Goal: Ask a question: Seek information or help from site administrators or community

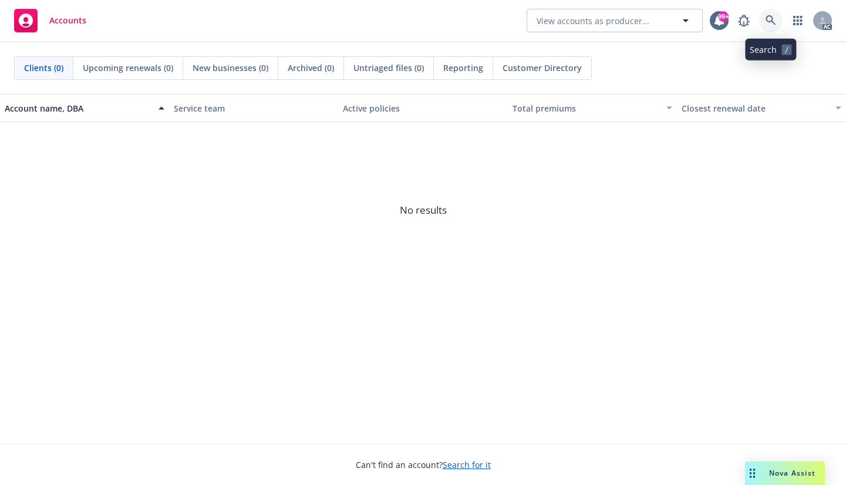
click at [768, 19] on icon at bounding box center [770, 20] width 11 height 11
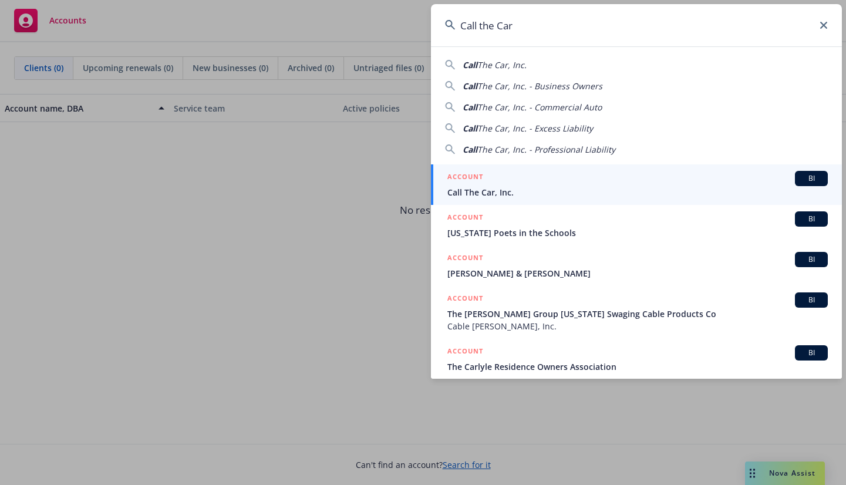
type input "Call the Car"
click at [480, 184] on h5 "ACCOUNT" at bounding box center [465, 178] width 36 height 14
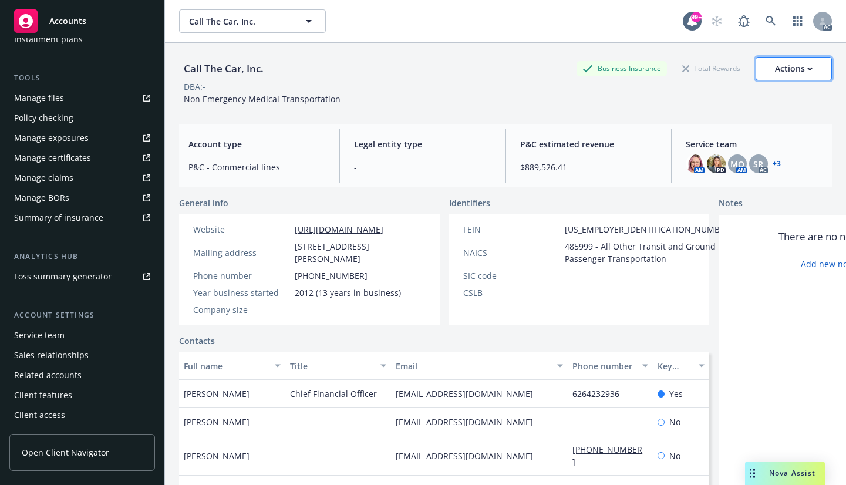
click at [791, 71] on div "Actions" at bounding box center [794, 69] width 38 height 22
click at [437, 75] on div "Call The Car, Inc. Business Insurance Total Rewards Actions Actions Edit accoun…" at bounding box center [505, 68] width 653 height 23
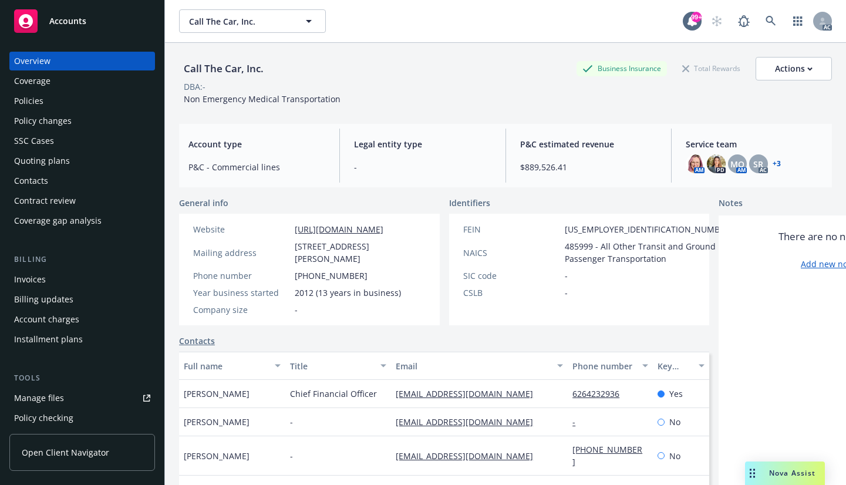
click at [42, 83] on div "Coverage" at bounding box center [32, 81] width 36 height 19
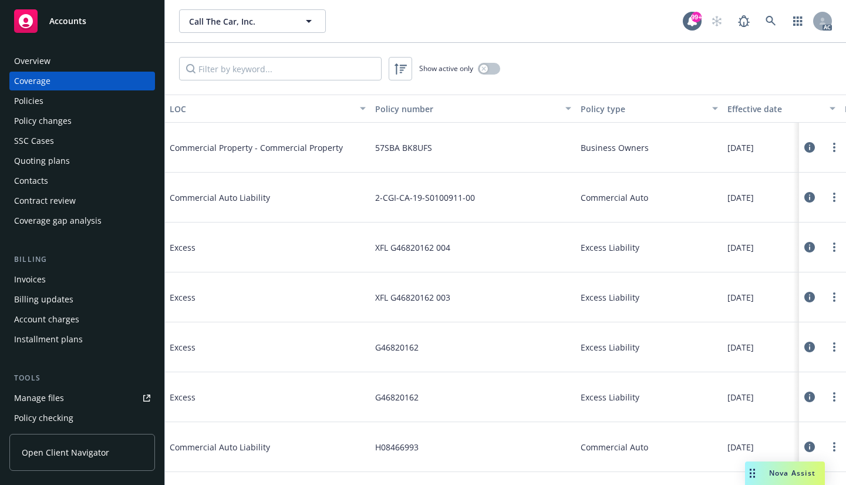
click at [36, 58] on div "Overview" at bounding box center [32, 61] width 36 height 19
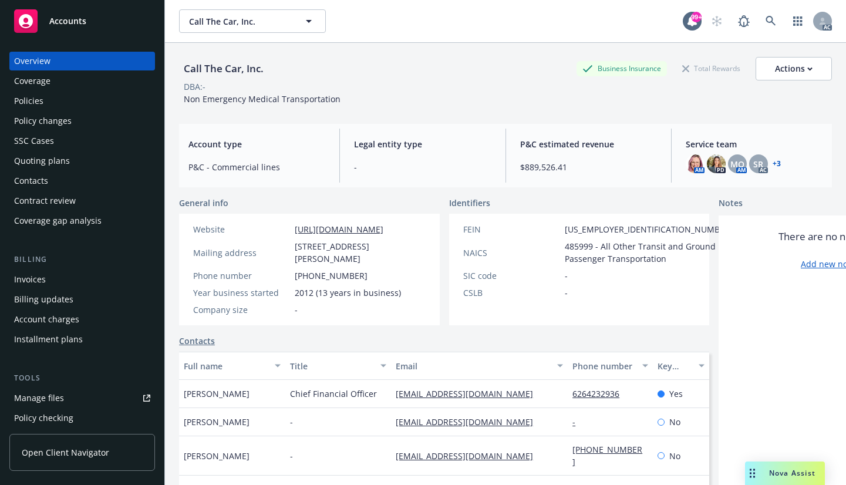
click at [30, 84] on div "Coverage" at bounding box center [32, 81] width 36 height 19
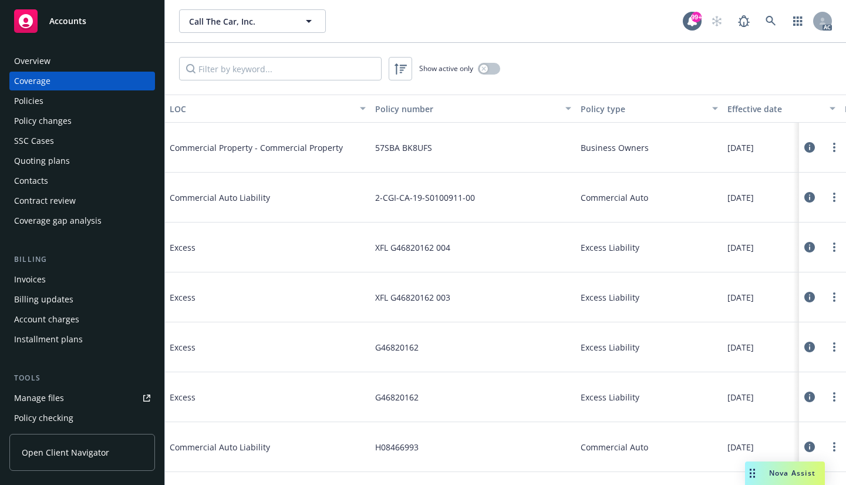
click at [26, 119] on div "Policy changes" at bounding box center [43, 121] width 58 height 19
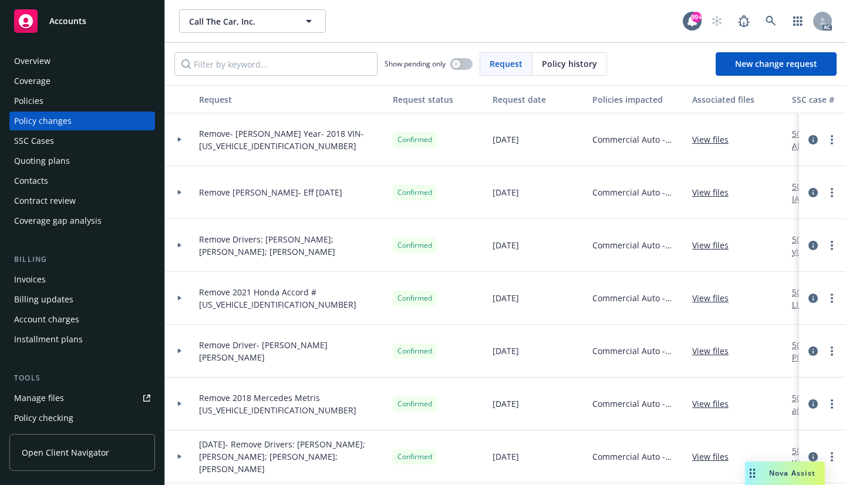
click at [768, 472] on div "Nova Assist" at bounding box center [791, 473] width 65 height 10
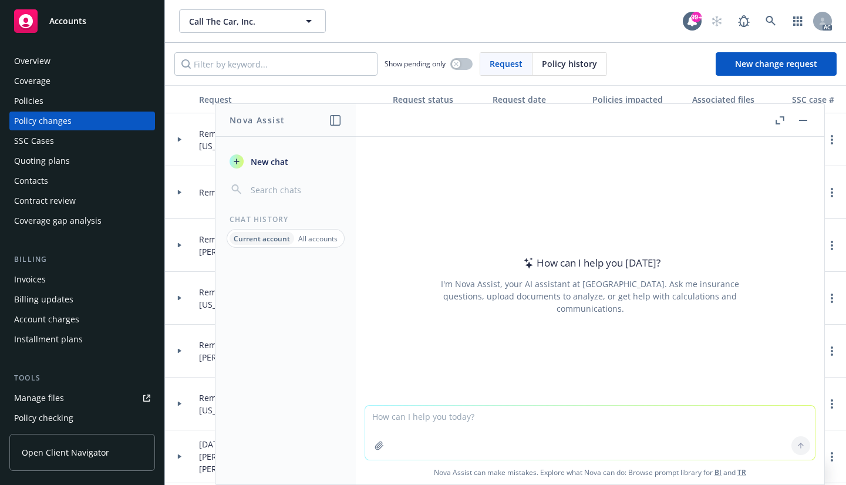
paste textarea "            …"
type textarea "            …"
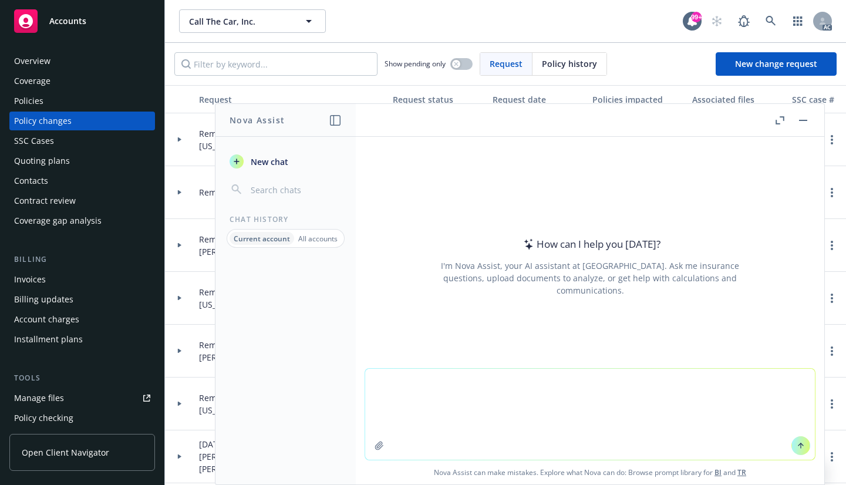
click at [475, 424] on textarea "            …" at bounding box center [590, 414] width 450 height 91
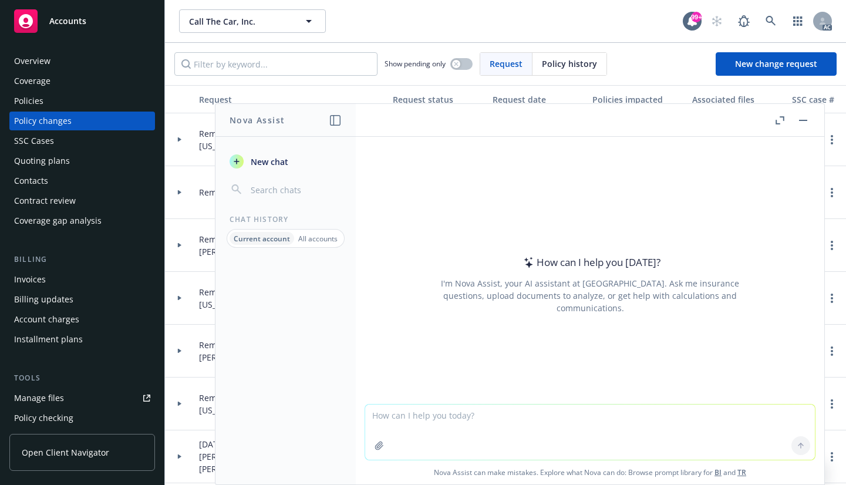
click at [376, 412] on textarea at bounding box center [590, 431] width 450 height 55
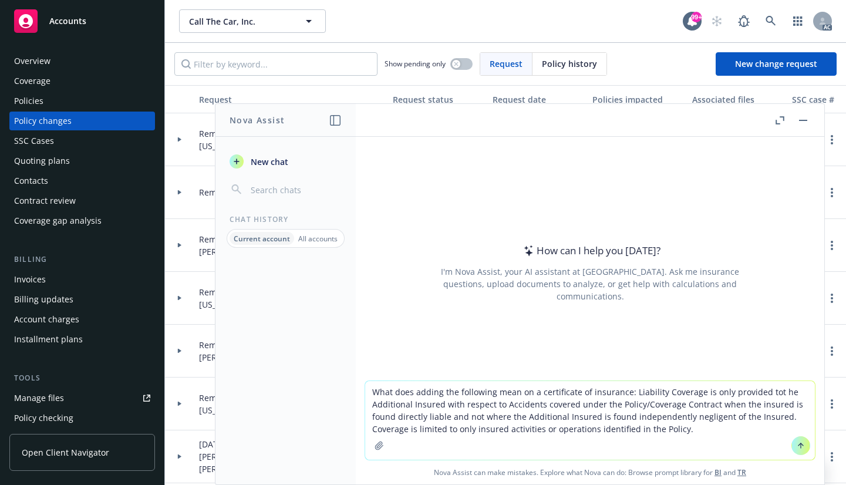
type textarea "What does adding the following mean on a certificate of insurance: Liability Co…"
click at [798, 444] on icon at bounding box center [800, 444] width 5 height 2
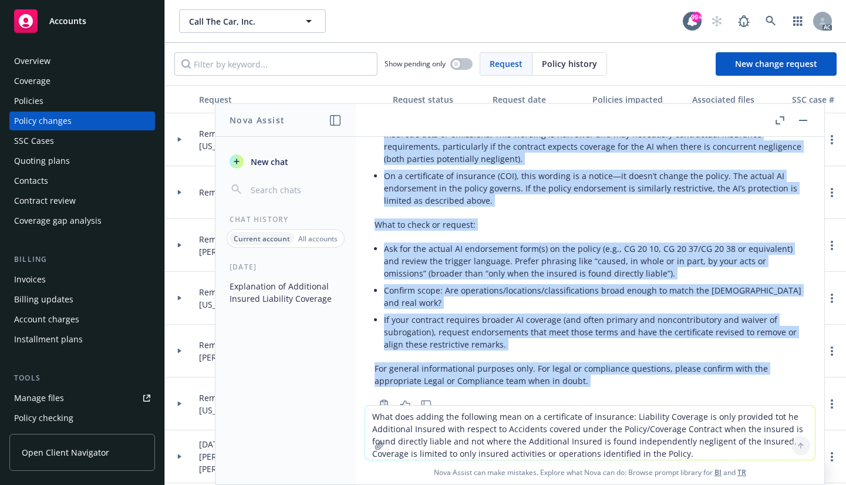
scroll to position [409, 0]
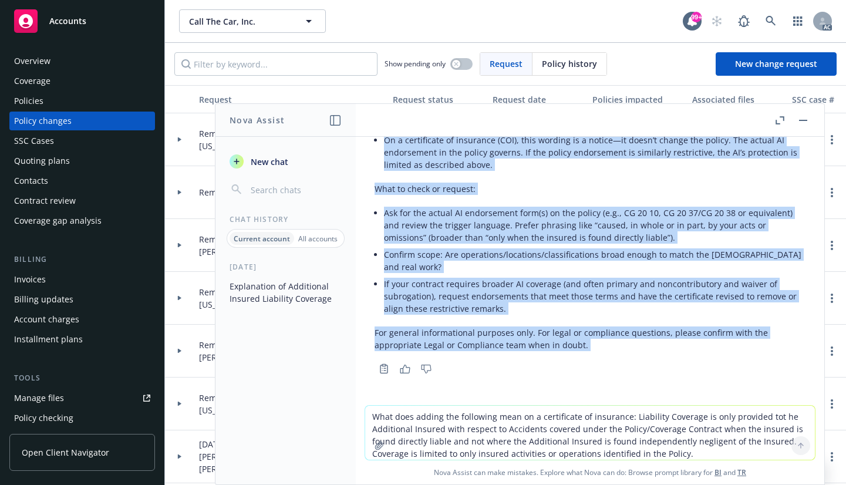
drag, startPoint x: 376, startPoint y: 184, endPoint x: 627, endPoint y: 360, distance: 306.9
click at [627, 360] on div "Short answer: it’s very restrictive. It says the Additional Insured (AI) is onl…" at bounding box center [589, 99] width 431 height 555
copy div "Lorem ipsumd: si’a cons adipiscinge. Se doei tem Incididunt Utlabor (ET) do mag…"
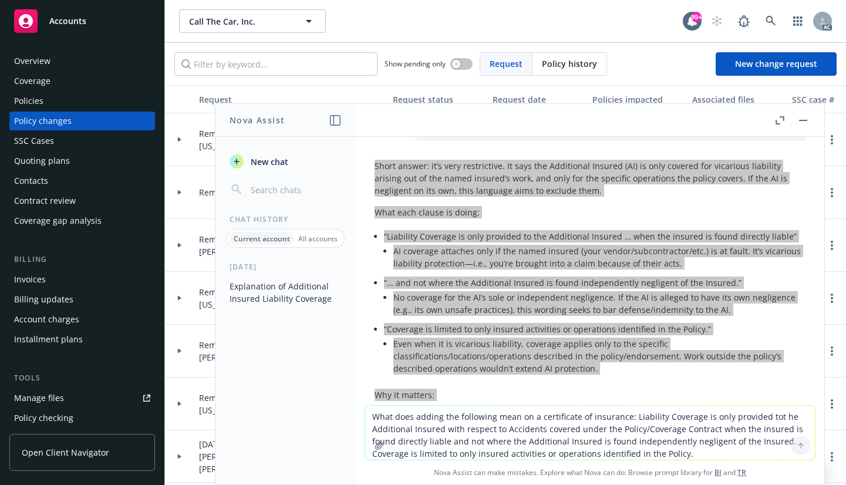
scroll to position [57, 0]
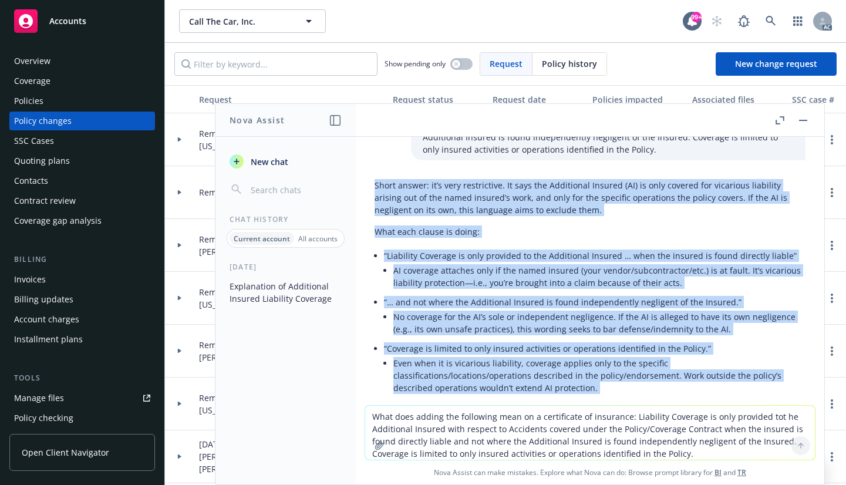
drag, startPoint x: 38, startPoint y: 63, endPoint x: 114, endPoint y: 57, distance: 76.6
click at [38, 63] on div "Overview" at bounding box center [32, 61] width 36 height 19
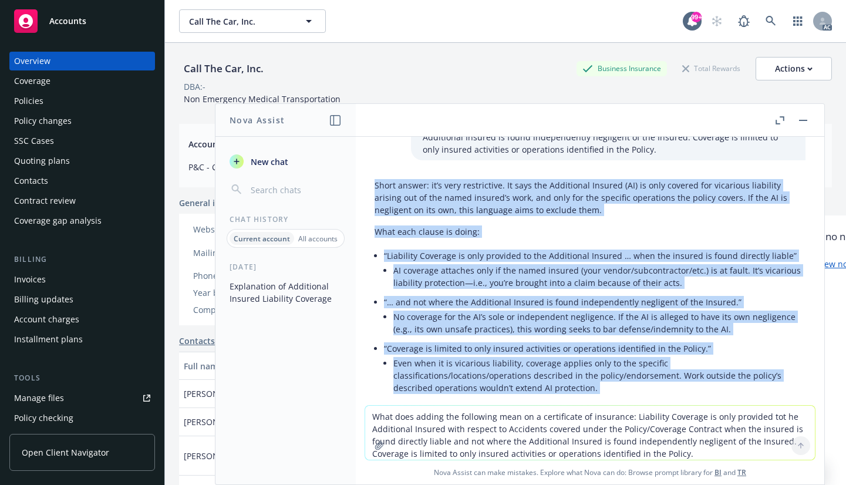
click at [804, 115] on button "button" at bounding box center [803, 120] width 14 height 14
